Goal: Navigation & Orientation: Find specific page/section

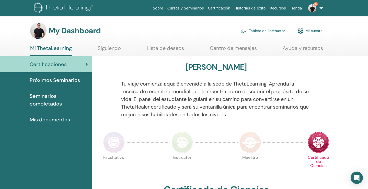
click at [58, 80] on span "Próximos Seminarios" at bounding box center [55, 80] width 50 height 8
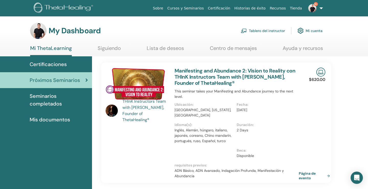
click at [112, 47] on link "Siguiendo" at bounding box center [109, 50] width 23 height 10
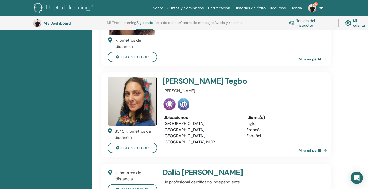
scroll to position [299, 0]
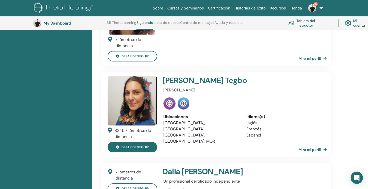
click at [142, 142] on button "dejar de seguir" at bounding box center [133, 147] width 50 height 10
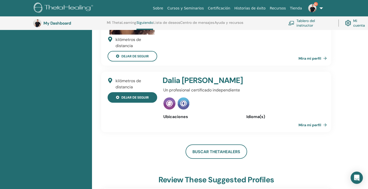
click at [139, 103] on button "dejar de seguir" at bounding box center [133, 97] width 50 height 10
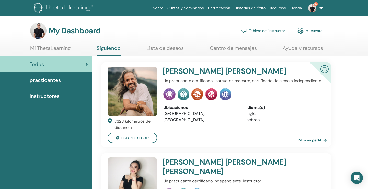
scroll to position [0, 0]
click at [168, 49] on link "Lista de deseos" at bounding box center [165, 50] width 37 height 10
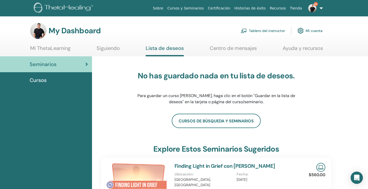
click at [255, 30] on link "Tablero del instructor" at bounding box center [263, 30] width 44 height 11
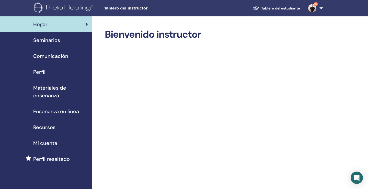
click at [268, 8] on link "Tablero del estudiante" at bounding box center [276, 8] width 55 height 9
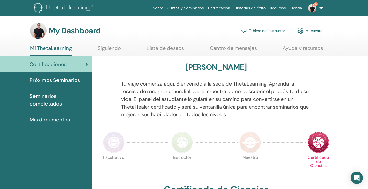
click at [52, 121] on span "Mis documentos" at bounding box center [50, 120] width 40 height 8
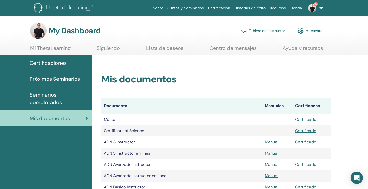
click at [52, 102] on span "Seminarios completados" at bounding box center [59, 98] width 58 height 15
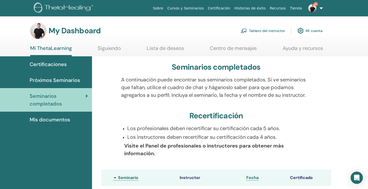
click at [200, 9] on link "Cursos y Seminarios" at bounding box center [186, 8] width 41 height 9
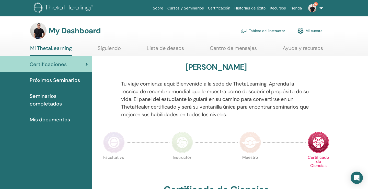
click at [275, 29] on link "Tablero del instructor" at bounding box center [263, 30] width 44 height 11
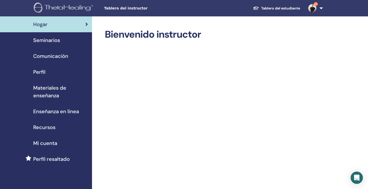
click at [53, 42] on span "Seminarios" at bounding box center [46, 40] width 27 height 8
